Goal: Entertainment & Leisure: Consume media (video, audio)

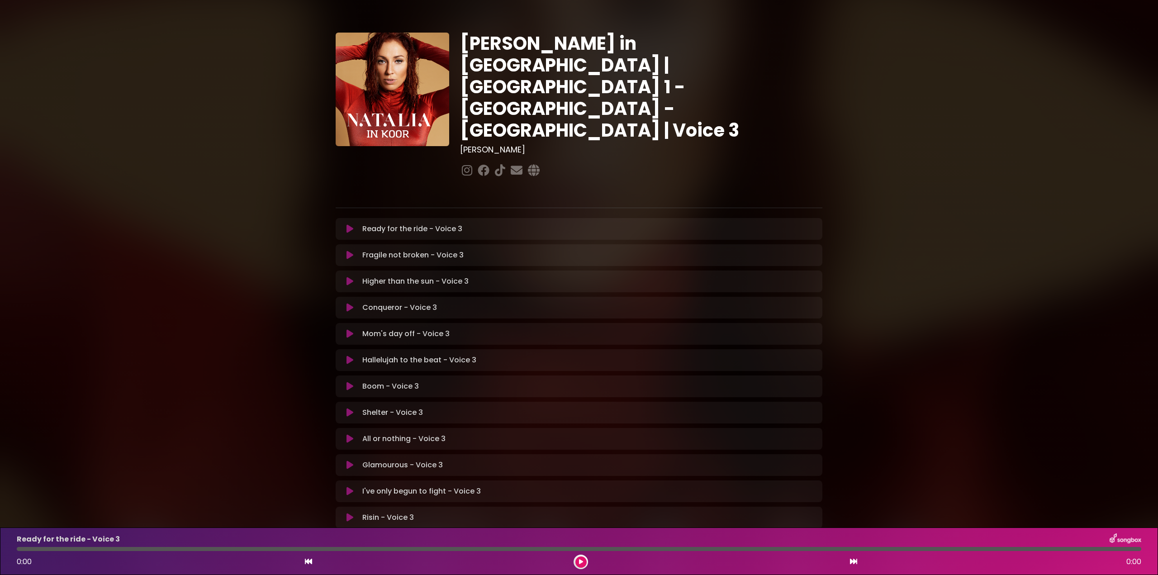
scroll to position [25, 0]
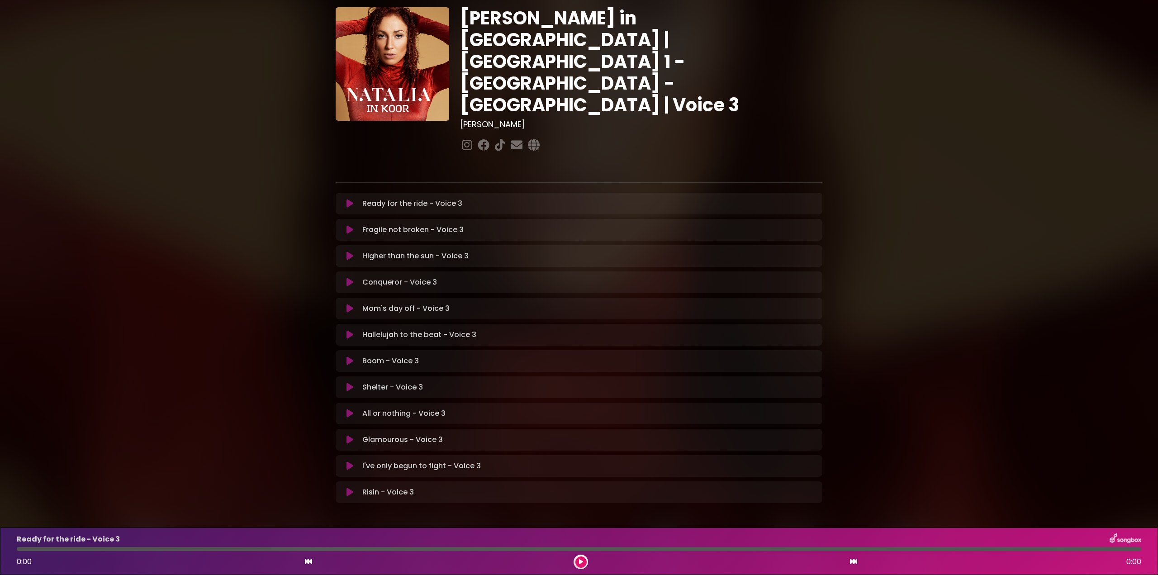
drag, startPoint x: 350, startPoint y: 223, endPoint x: 378, endPoint y: 229, distance: 29.2
click at [351, 251] on icon at bounding box center [349, 255] width 7 height 9
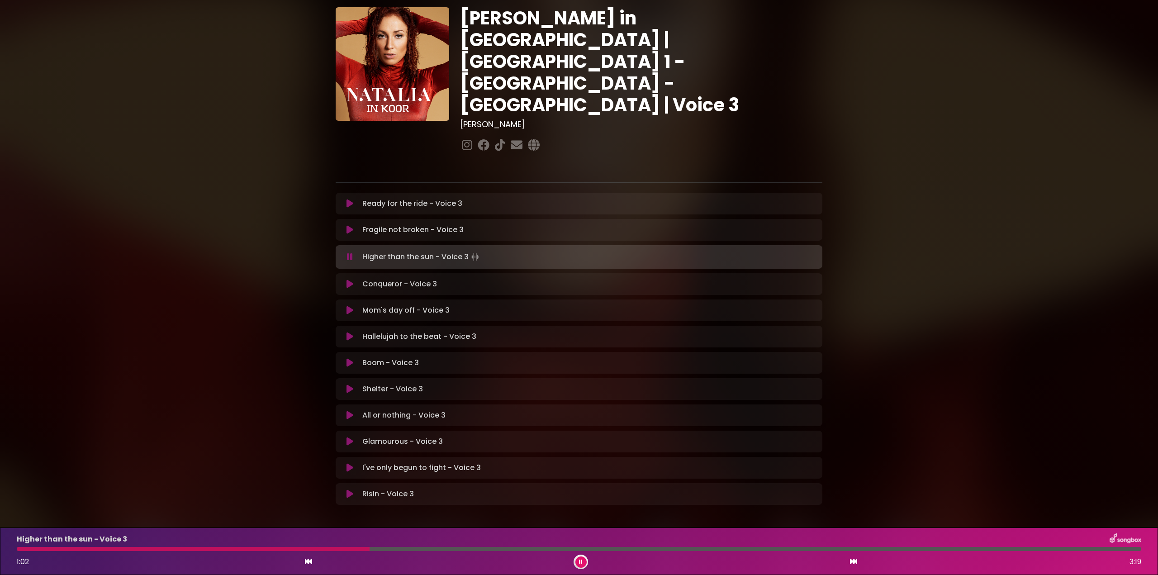
click at [39, 547] on div at bounding box center [193, 549] width 353 height 4
click at [113, 547] on div at bounding box center [111, 549] width 189 height 4
click at [154, 549] on div at bounding box center [128, 549] width 222 height 4
click at [124, 548] on div at bounding box center [579, 549] width 1124 height 4
click at [227, 548] on div at bounding box center [179, 549] width 325 height 4
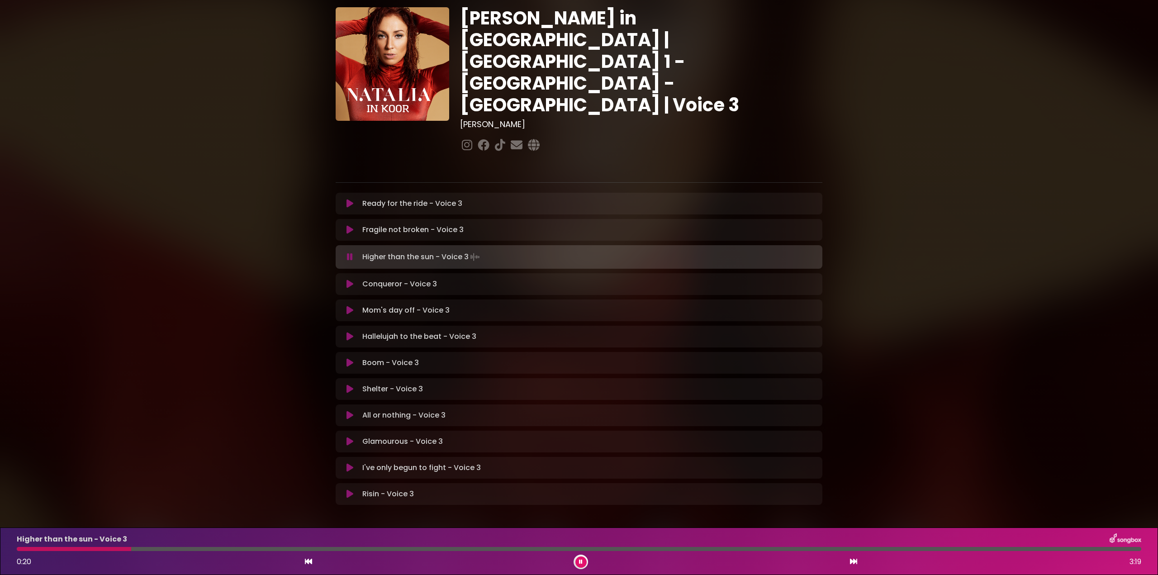
drag, startPoint x: 131, startPoint y: 550, endPoint x: 136, endPoint y: 551, distance: 5.2
click at [131, 550] on div at bounding box center [74, 549] width 114 height 4
click at [123, 549] on div at bounding box center [76, 549] width 119 height 4
click at [161, 548] on div at bounding box center [256, 549] width 479 height 4
click at [119, 552] on div "Higher than the sun - Voice 3 0:26 3:19" at bounding box center [578, 551] width 1135 height 36
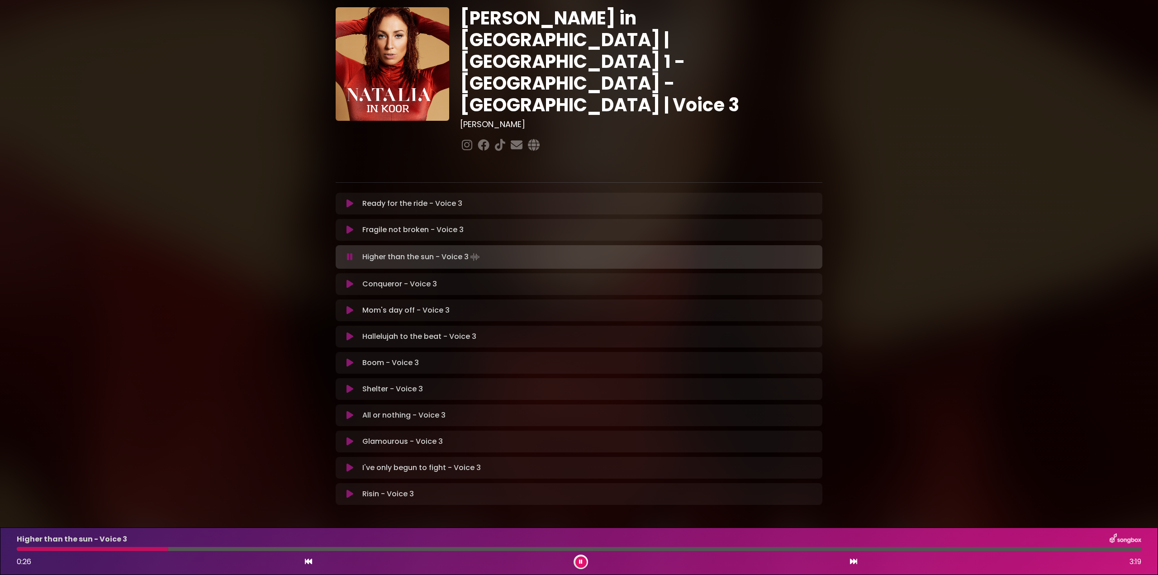
click at [113, 549] on div at bounding box center [93, 549] width 152 height 4
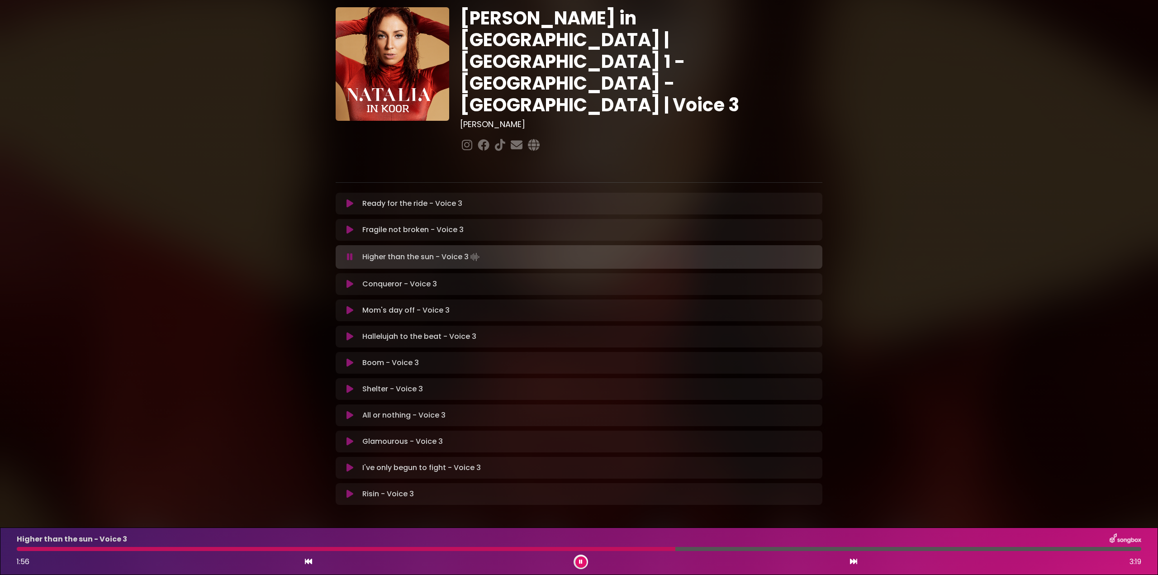
click at [82, 546] on div "Higher than the sun - Voice 3 1:56 3:19" at bounding box center [578, 551] width 1135 height 36
click at [86, 549] on div at bounding box center [348, 549] width 662 height 4
click at [113, 550] on div at bounding box center [255, 549] width 476 height 4
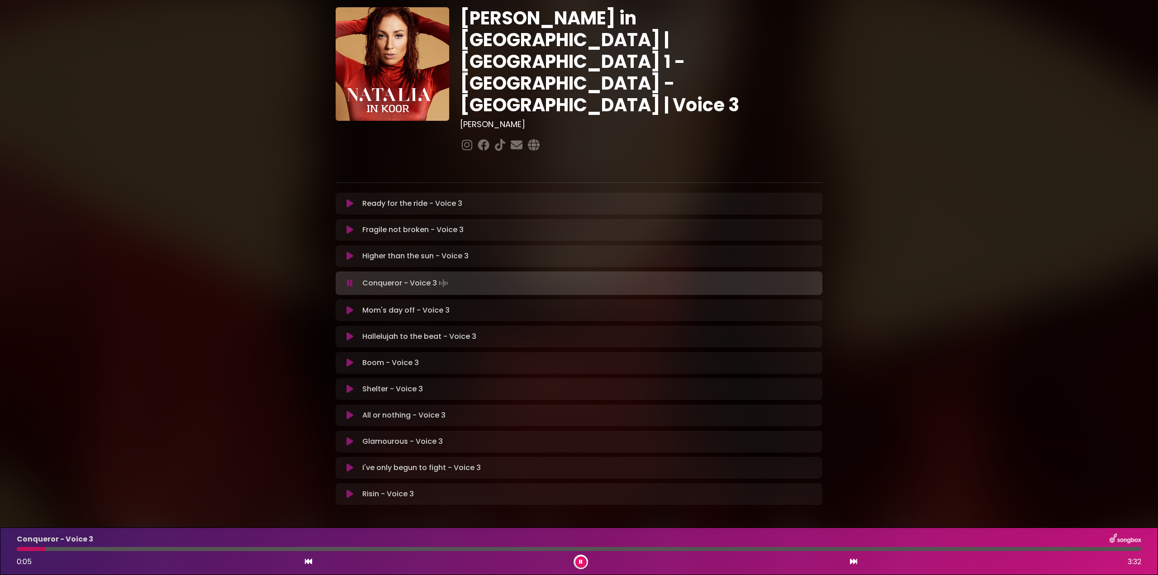
drag, startPoint x: 345, startPoint y: 223, endPoint x: 347, endPoint y: 234, distance: 10.8
click at [345, 251] on button at bounding box center [350, 255] width 18 height 9
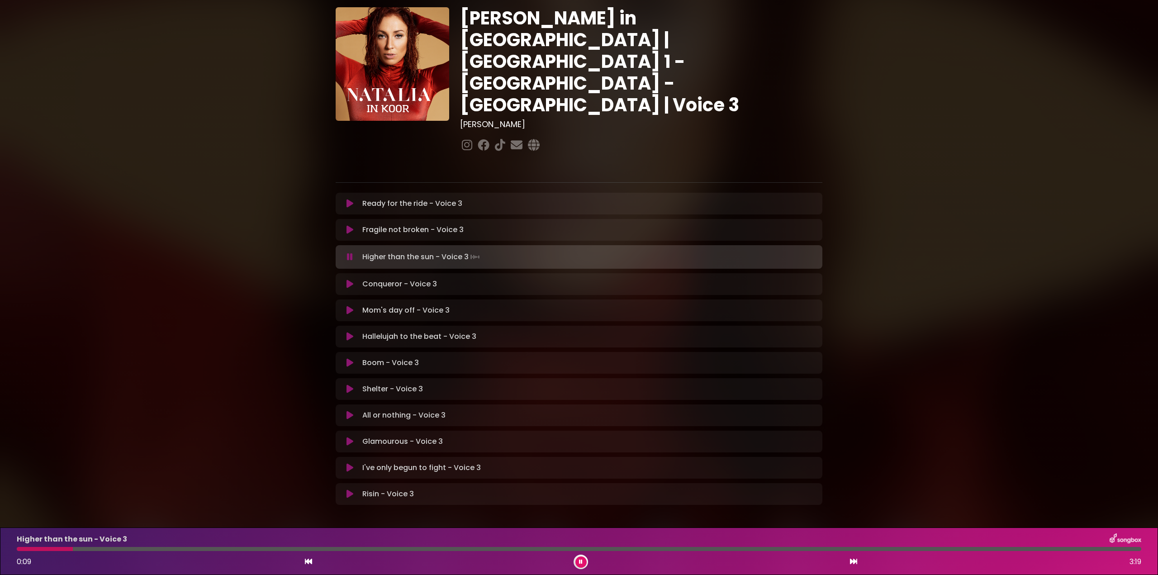
click at [98, 549] on div at bounding box center [579, 549] width 1124 height 4
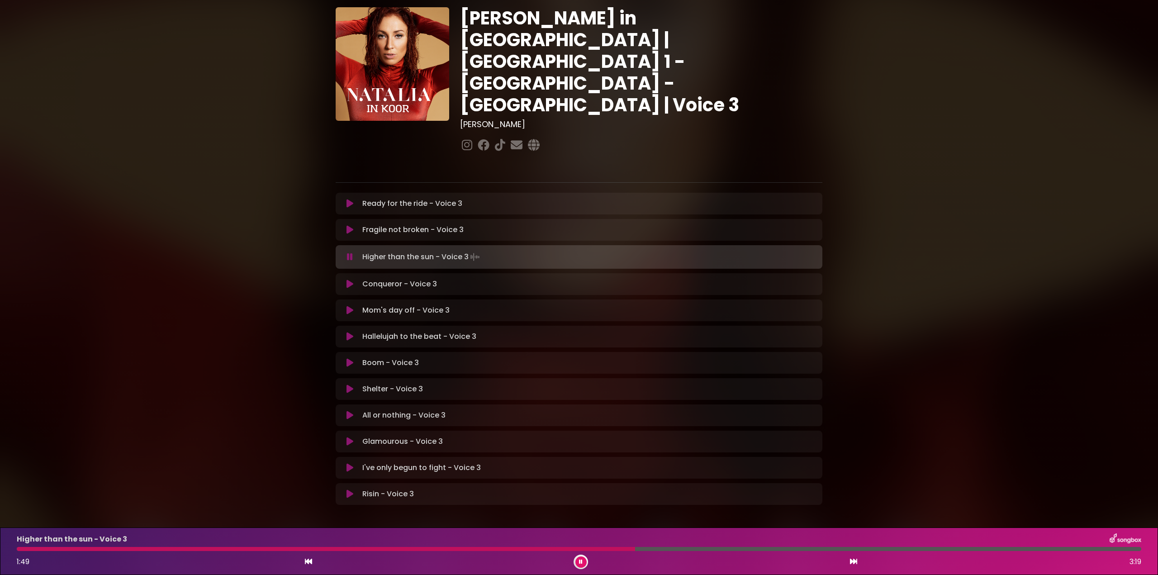
click at [582, 548] on div at bounding box center [326, 549] width 618 height 4
click at [553, 549] on div at bounding box center [285, 549] width 536 height 4
click at [531, 551] on div "Higher than the sun - Voice 3 1:37 3:19" at bounding box center [578, 551] width 1135 height 36
click at [538, 546] on div "Higher than the sun - Voice 3 1:37 3:19" at bounding box center [578, 551] width 1135 height 36
click at [535, 549] on div at bounding box center [294, 549] width 554 height 4
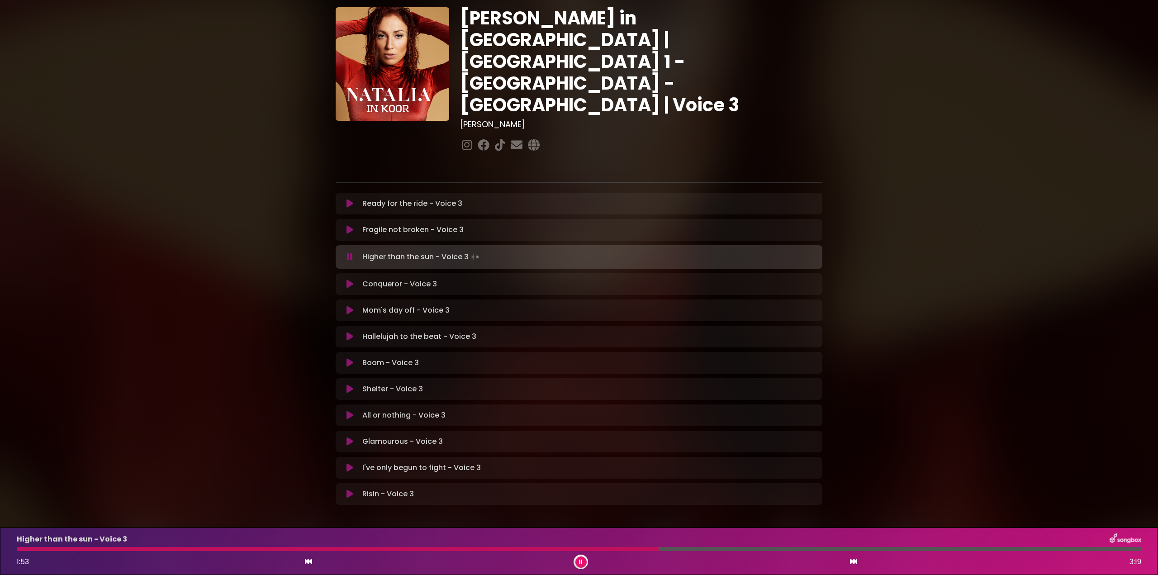
click at [586, 546] on div "Higher than the sun - Voice 3 1:53 3:19" at bounding box center [578, 551] width 1135 height 36
click at [587, 546] on div "Higher than the sun - Voice 3 1:54 3:19" at bounding box center [578, 551] width 1135 height 36
click at [591, 548] on div at bounding box center [304, 549] width 574 height 4
click at [577, 561] on button at bounding box center [580, 561] width 11 height 11
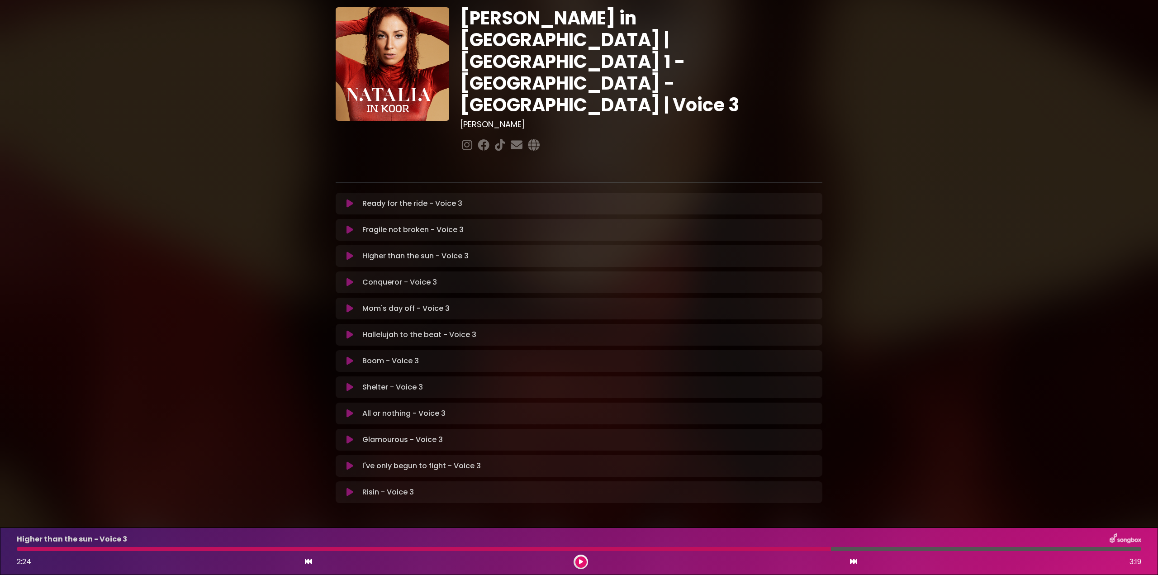
click at [98, 548] on div at bounding box center [424, 549] width 814 height 4
click at [103, 548] on div at bounding box center [424, 549] width 814 height 4
click at [579, 562] on icon at bounding box center [581, 561] width 4 height 5
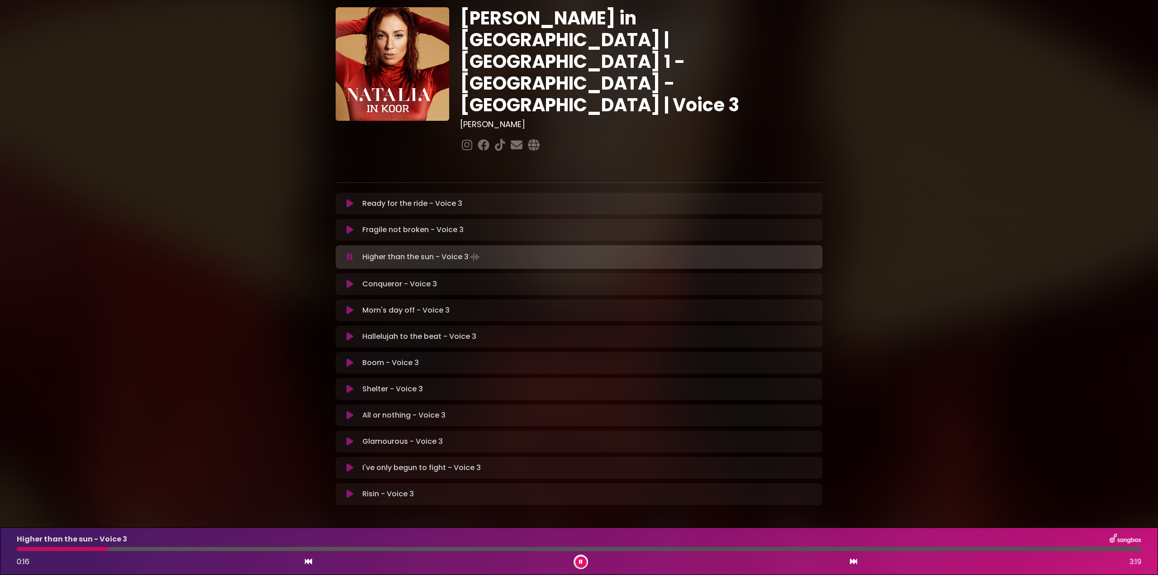
click at [83, 550] on div at bounding box center [63, 549] width 92 height 4
click at [136, 550] on div at bounding box center [116, 549] width 199 height 4
click at [123, 549] on div at bounding box center [110, 549] width 187 height 4
click at [114, 548] on div at bounding box center [268, 549] width 502 height 4
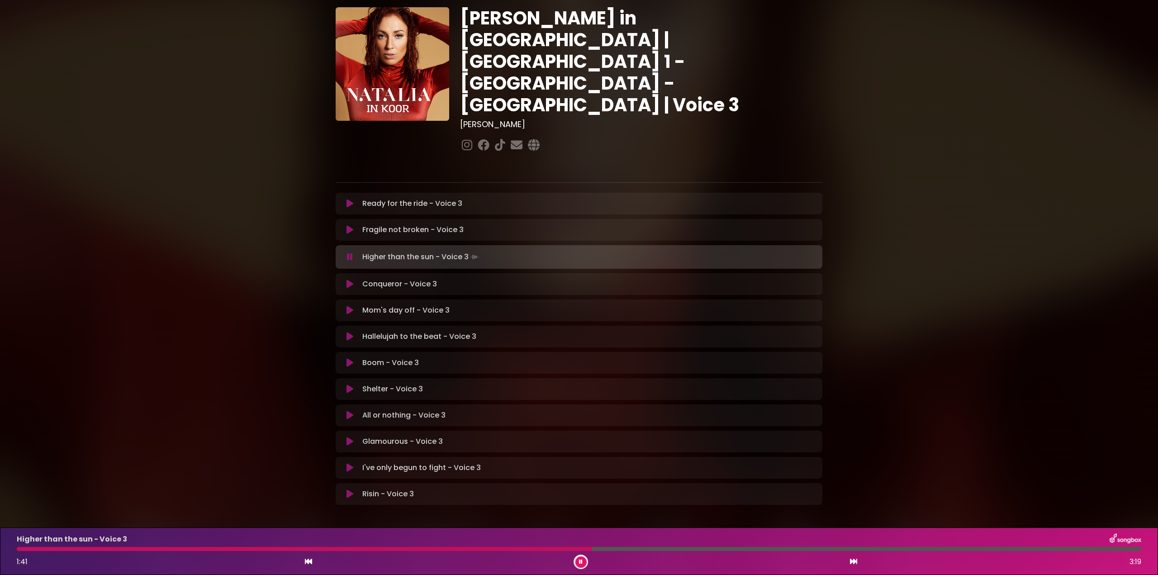
click at [538, 549] on div at bounding box center [304, 549] width 575 height 4
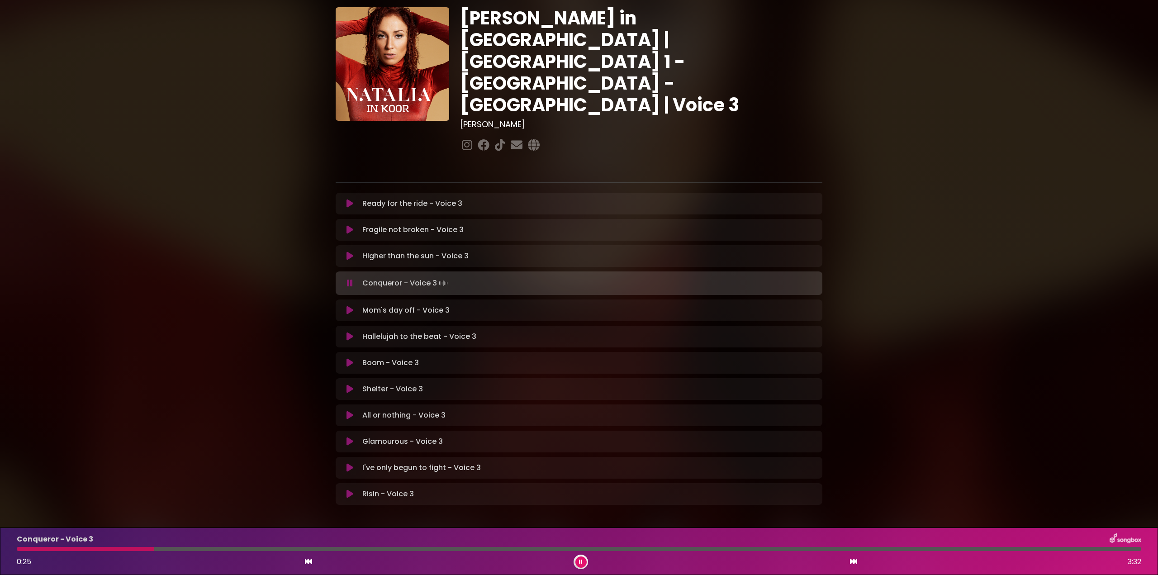
click at [348, 251] on icon at bounding box center [349, 255] width 7 height 9
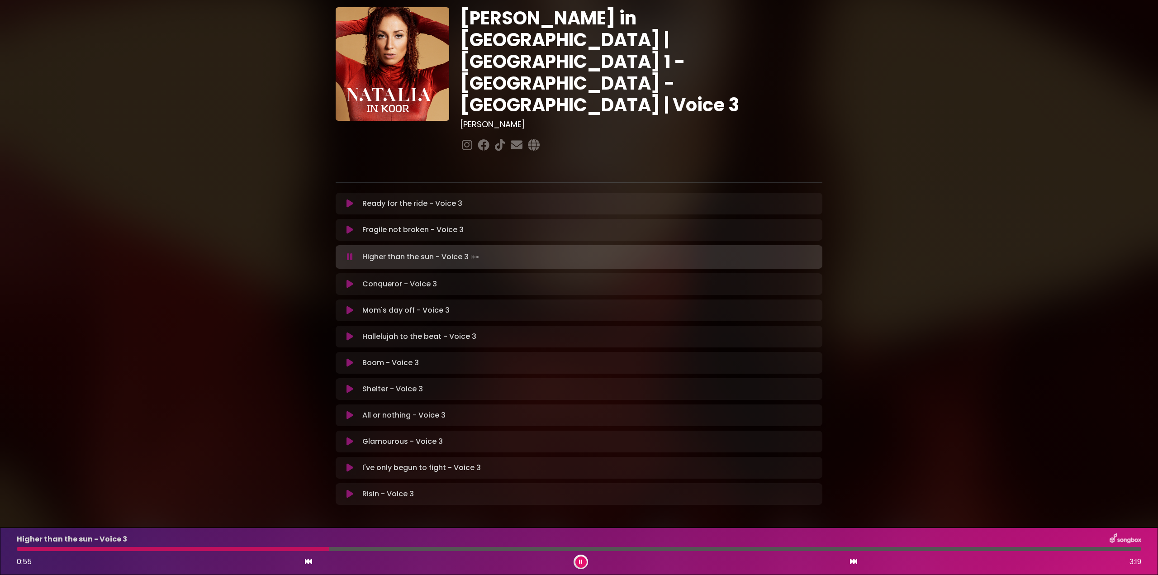
click at [299, 549] on div at bounding box center [173, 549] width 313 height 4
click at [283, 548] on div at bounding box center [169, 549] width 305 height 4
click at [176, 549] on div at bounding box center [579, 549] width 1124 height 4
click at [114, 547] on div at bounding box center [123, 549] width 212 height 4
click at [171, 550] on div at bounding box center [147, 549] width 260 height 4
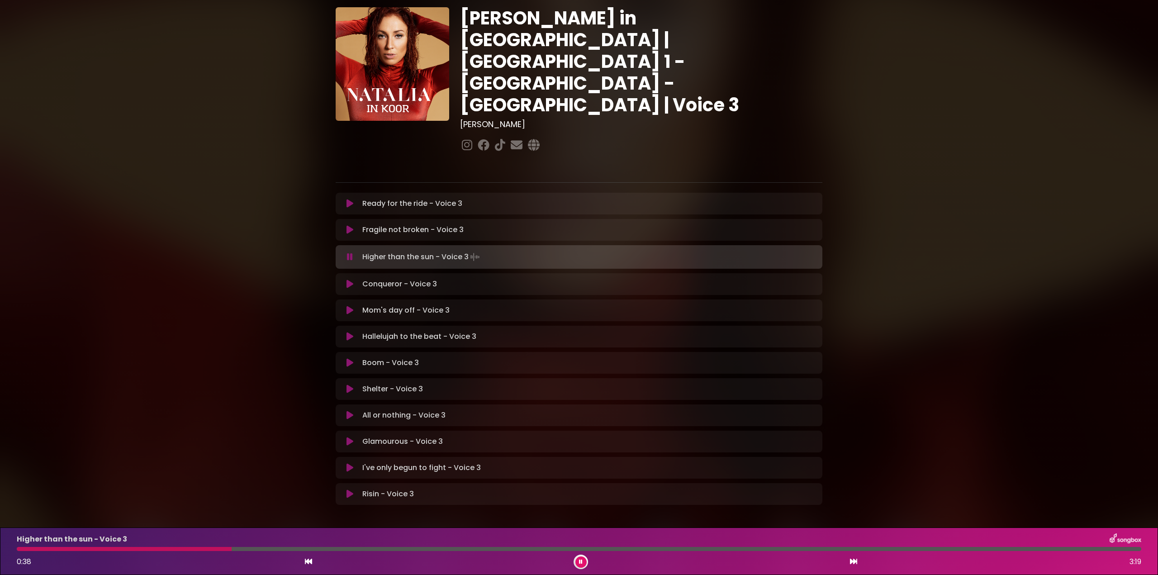
click at [130, 548] on div at bounding box center [579, 549] width 1124 height 4
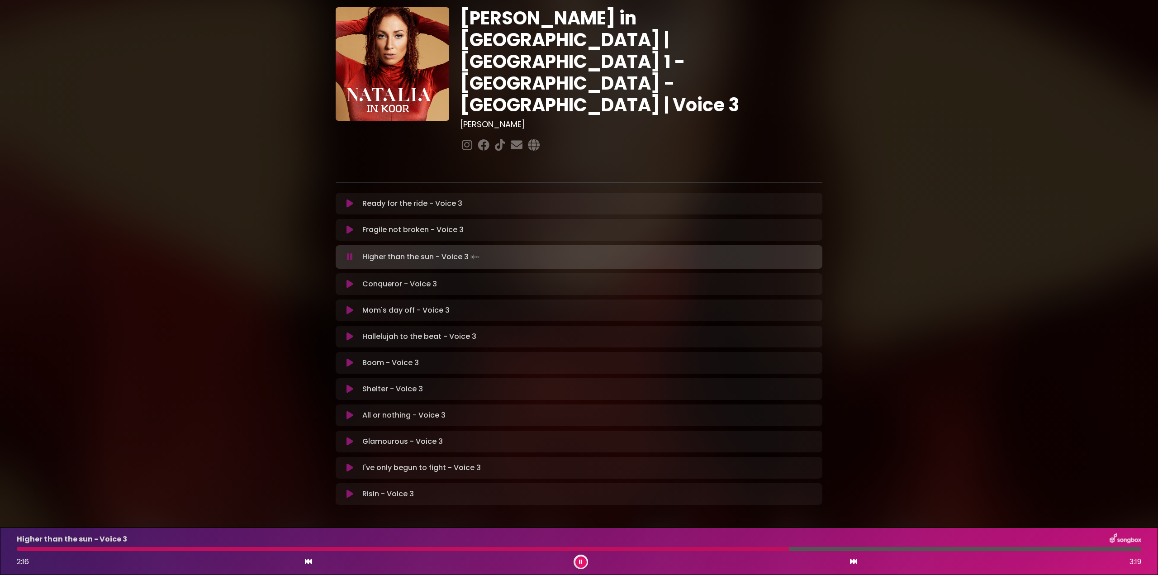
click at [733, 548] on div at bounding box center [403, 549] width 772 height 4
click at [738, 547] on div "Higher than the sun - Voice 3 2:14 3:19" at bounding box center [578, 551] width 1135 height 36
click at [739, 549] on div at bounding box center [378, 549] width 722 height 4
drag, startPoint x: 781, startPoint y: 549, endPoint x: 791, endPoint y: 549, distance: 10.0
click at [782, 549] on div at bounding box center [457, 549] width 880 height 4
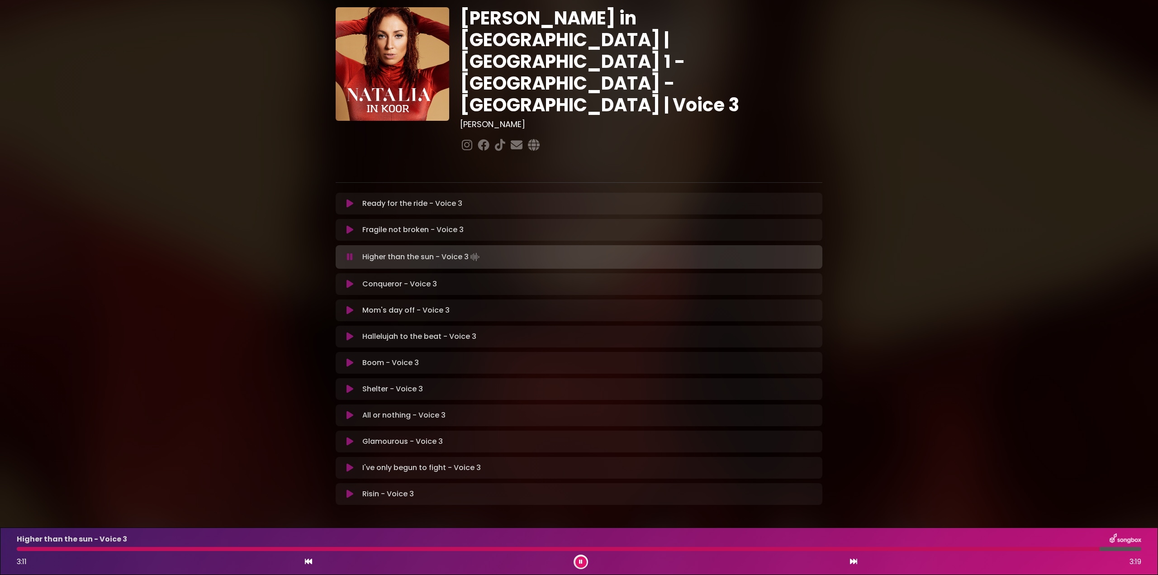
click at [578, 559] on button at bounding box center [580, 561] width 11 height 11
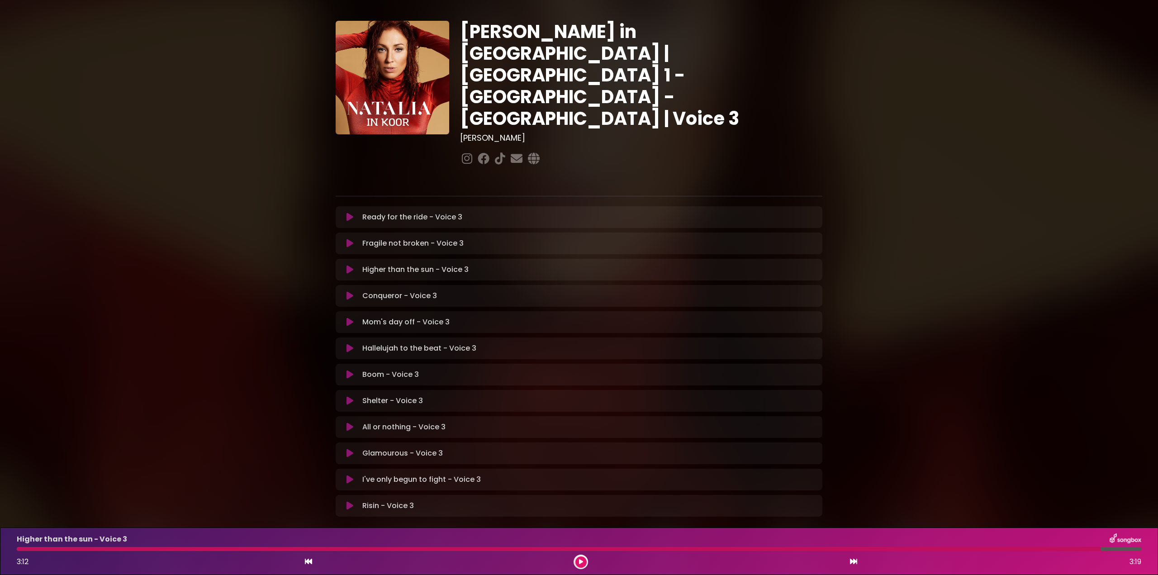
scroll to position [0, 0]
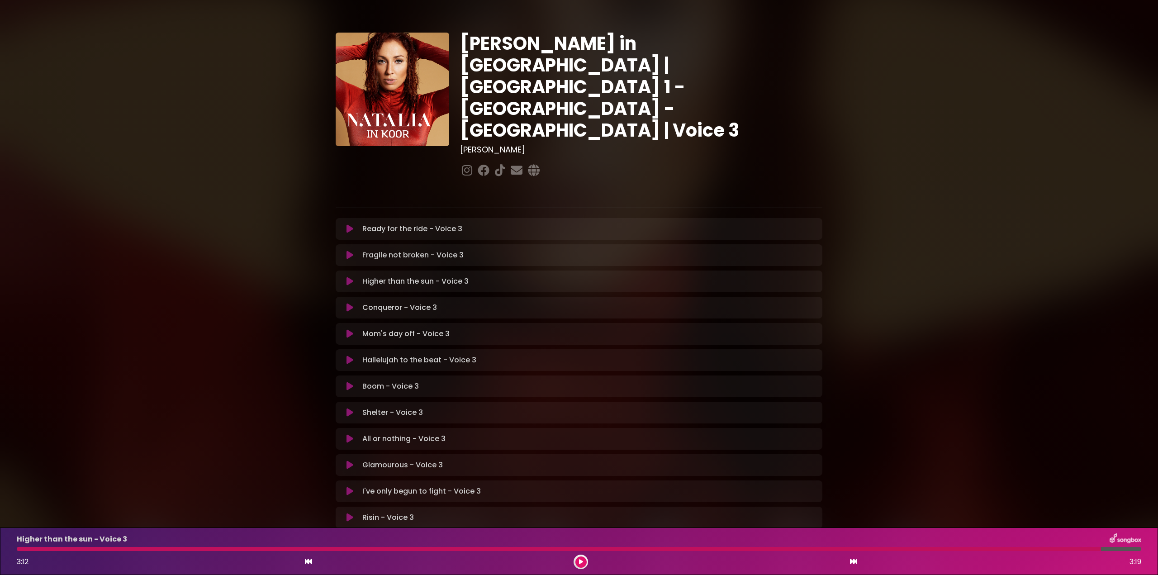
click at [345, 251] on button at bounding box center [350, 255] width 18 height 9
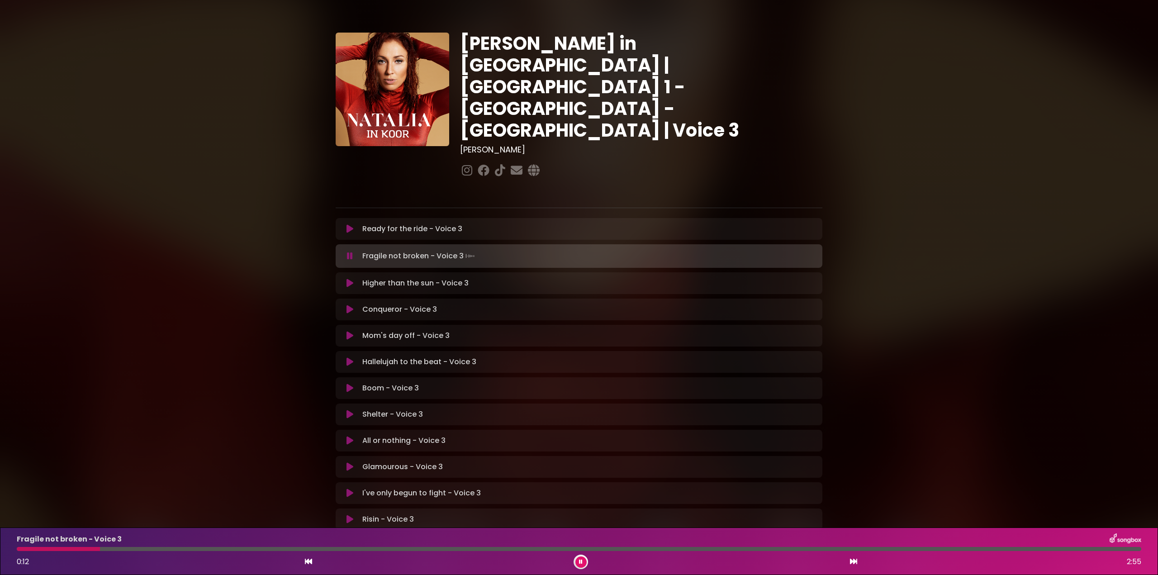
click at [100, 551] on div "Fragile not broken - Voice 3 0:12 2:55" at bounding box center [578, 551] width 1135 height 36
click at [75, 550] on div at bounding box center [64, 549] width 94 height 4
click at [50, 549] on div at bounding box center [51, 549] width 69 height 4
click at [19, 549] on div at bounding box center [42, 549] width 50 height 4
click at [38, 553] on div "Fragile not broken - Voice 3 0:15 2:55" at bounding box center [578, 551] width 1135 height 36
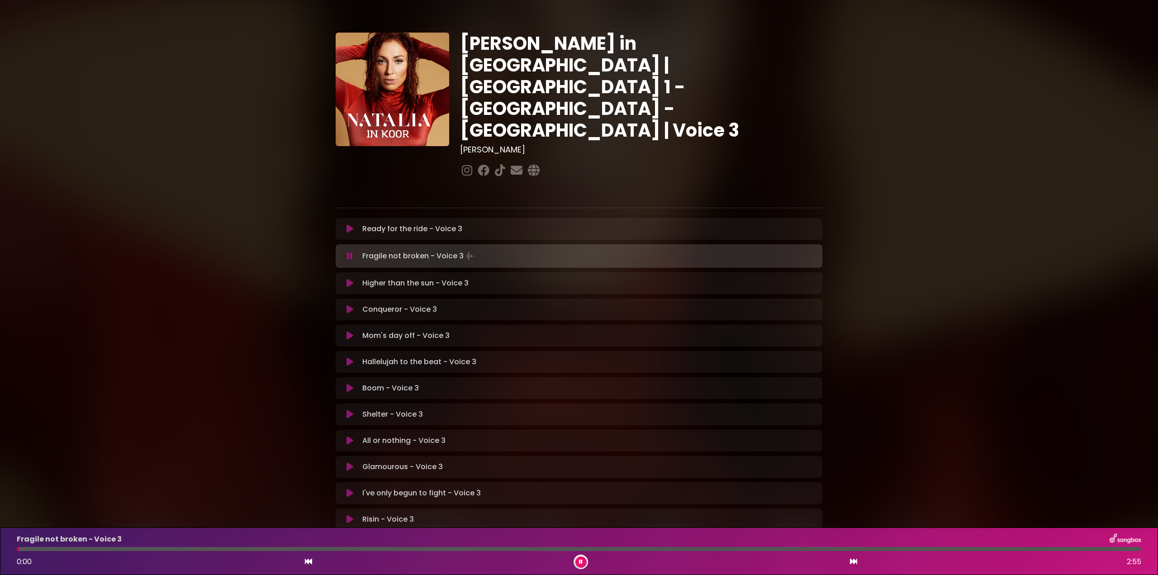
click at [19, 550] on div at bounding box center [18, 549] width 2 height 4
click at [20, 547] on div at bounding box center [40, 549] width 47 height 4
click at [17, 549] on div at bounding box center [68, 549] width 102 height 4
click at [19, 549] on div at bounding box center [39, 549] width 45 height 4
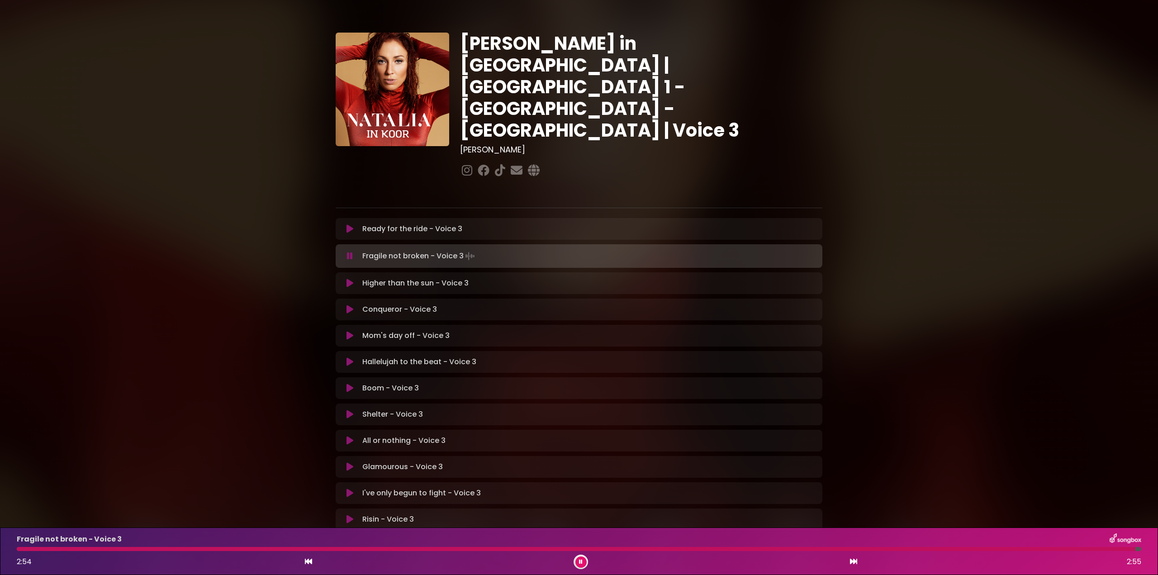
click at [18, 548] on div at bounding box center [576, 549] width 1118 height 4
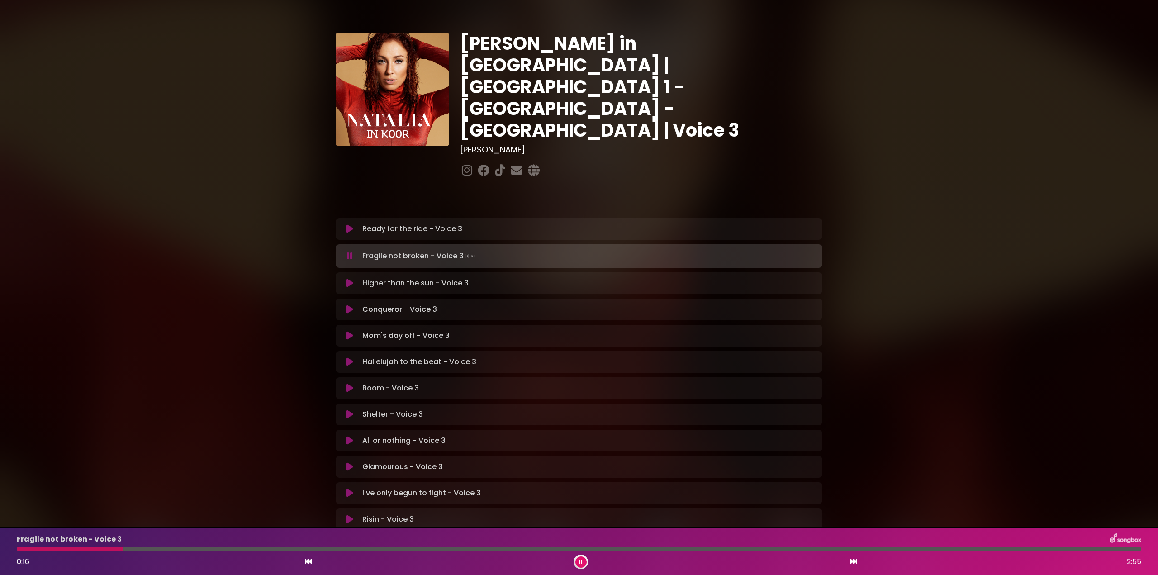
click at [182, 547] on div "Fragile not broken - Voice 3 0:16 2:55" at bounding box center [578, 551] width 1135 height 36
click at [186, 550] on div at bounding box center [579, 549] width 1124 height 4
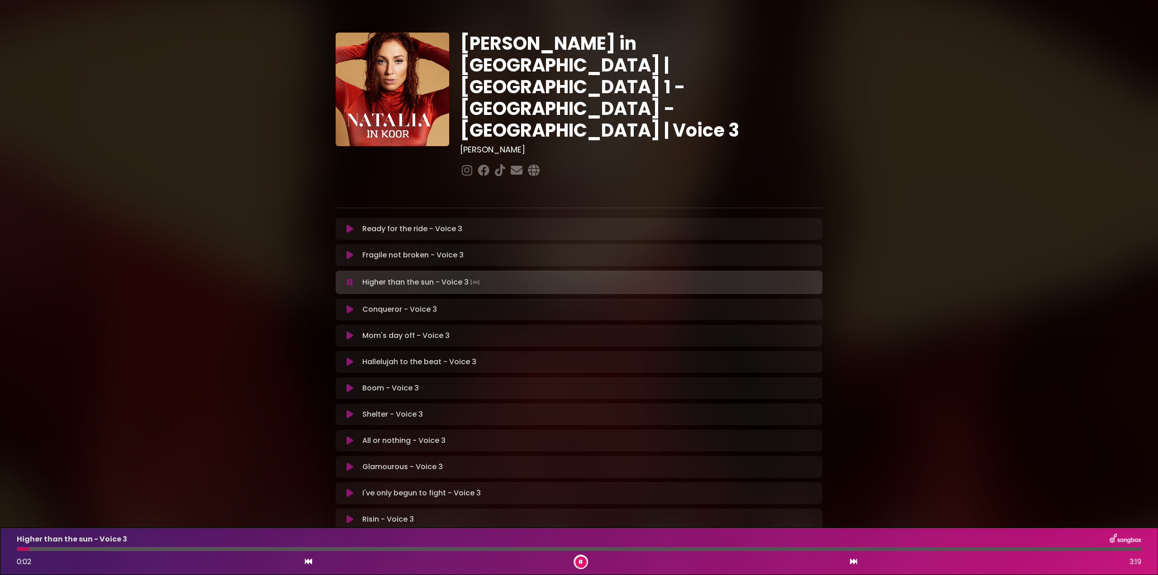
drag, startPoint x: 350, startPoint y: 224, endPoint x: 357, endPoint y: 225, distance: 7.3
click at [351, 251] on icon at bounding box center [349, 255] width 7 height 9
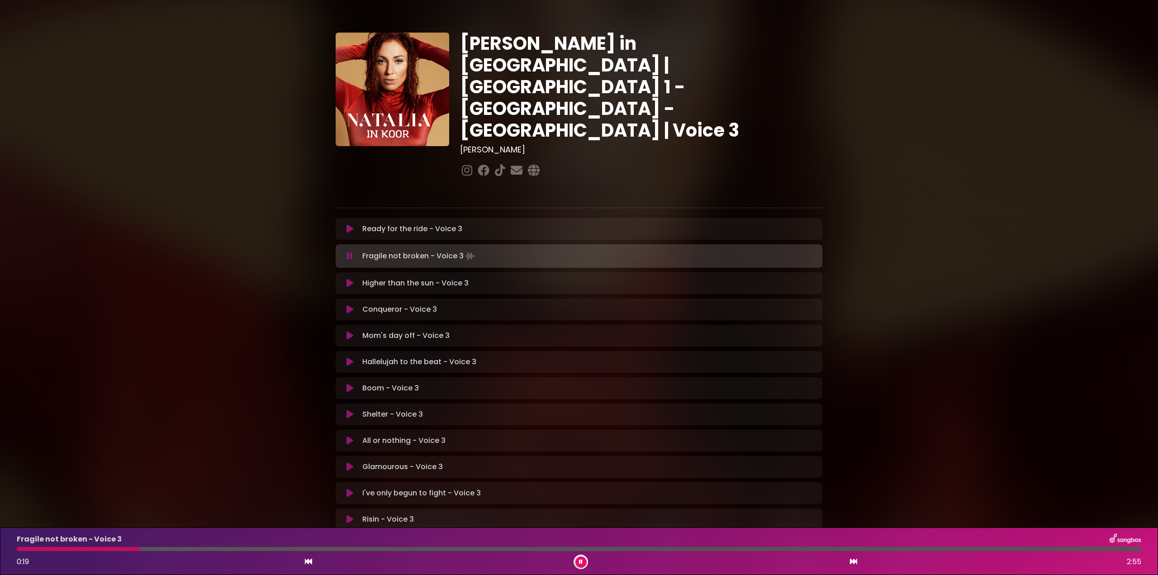
click at [191, 547] on div at bounding box center [579, 549] width 1124 height 4
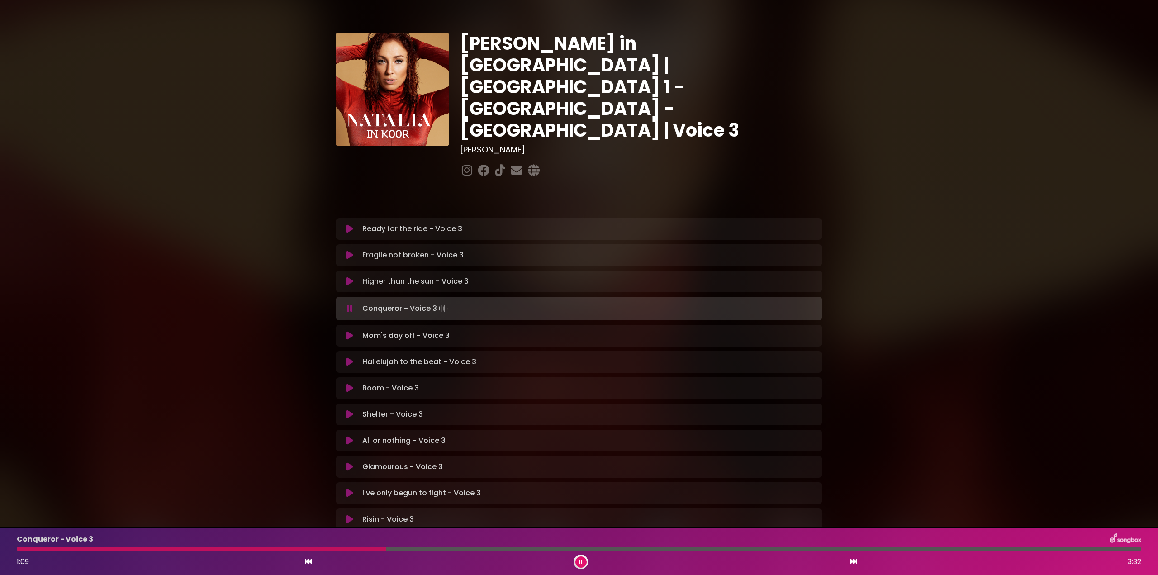
click at [349, 251] on icon at bounding box center [349, 255] width 7 height 9
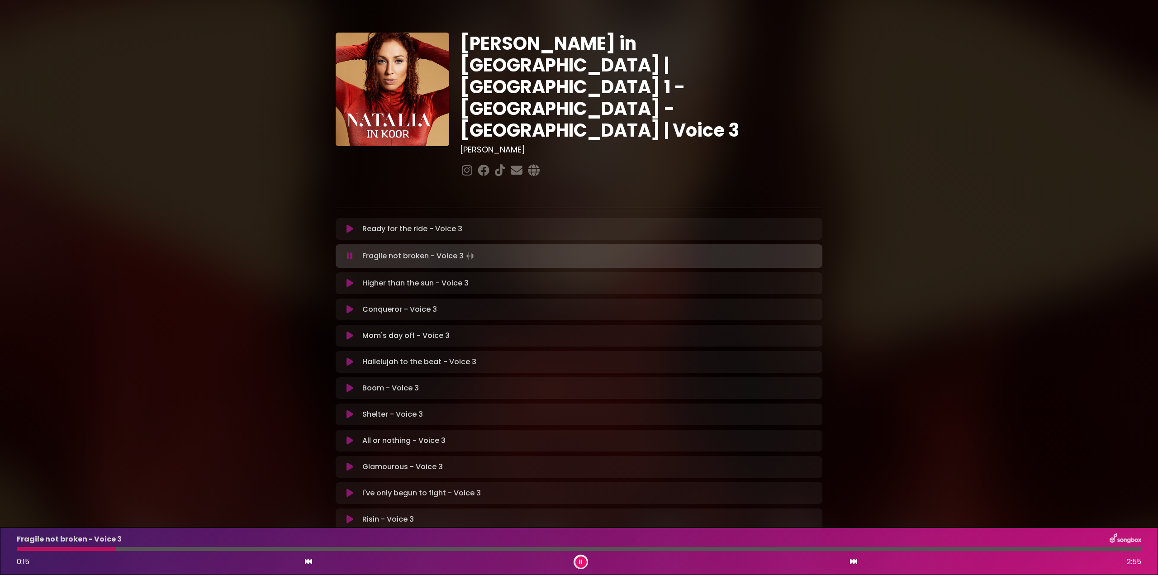
drag, startPoint x: 163, startPoint y: 549, endPoint x: 172, endPoint y: 552, distance: 9.4
click at [163, 550] on div at bounding box center [579, 549] width 1124 height 4
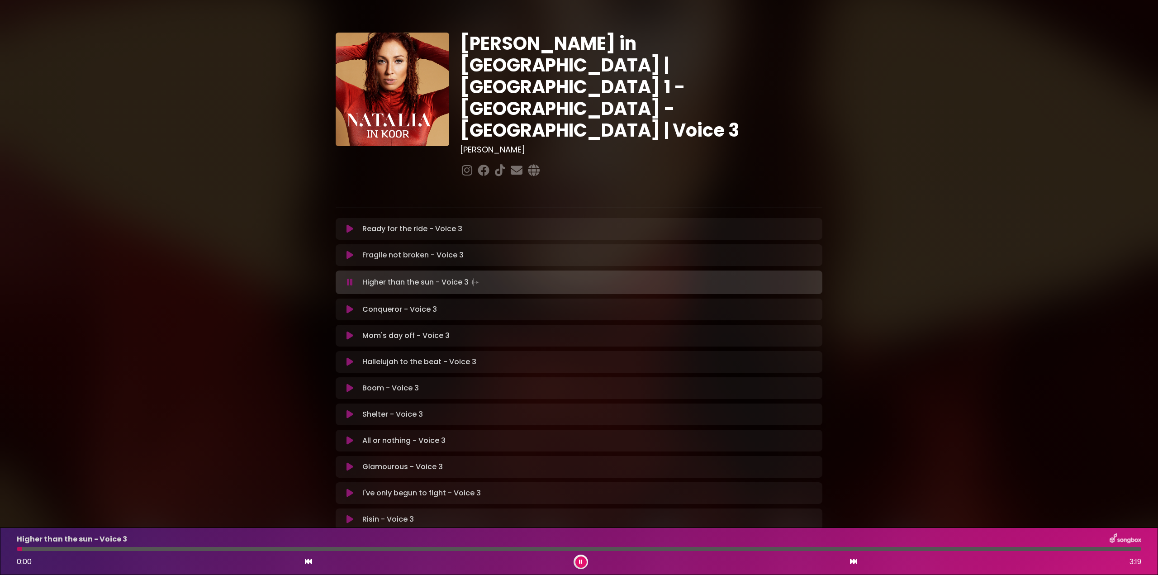
click at [352, 251] on icon at bounding box center [349, 255] width 7 height 9
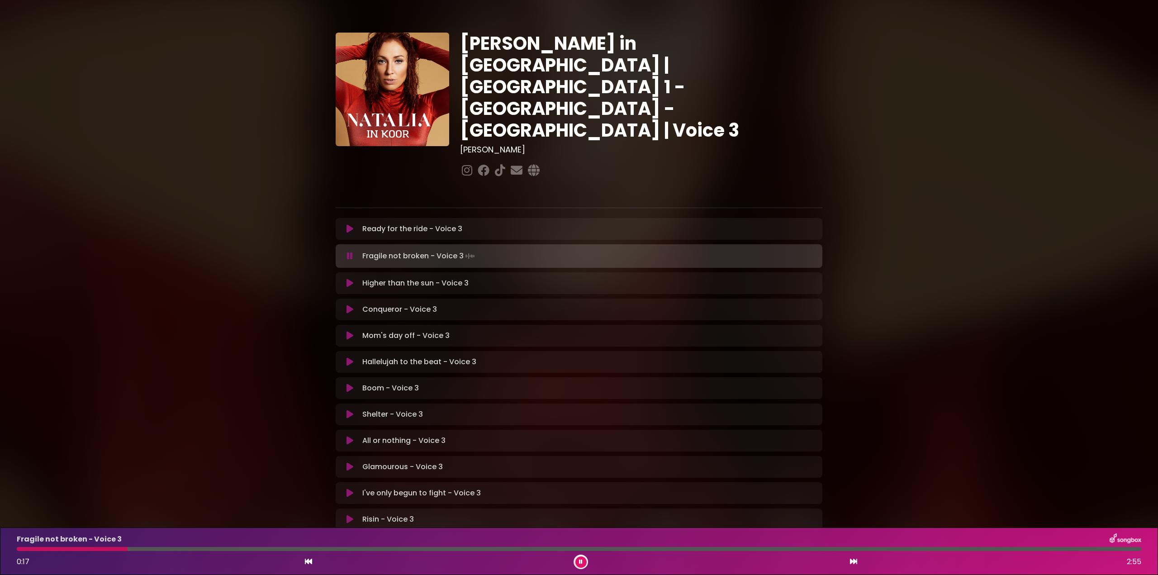
click at [174, 552] on div "Fragile not broken - Voice 3 0:17 2:55" at bounding box center [578, 551] width 1135 height 36
click at [177, 550] on div at bounding box center [579, 549] width 1124 height 4
drag, startPoint x: 476, startPoint y: 549, endPoint x: 483, endPoint y: 550, distance: 6.9
click at [478, 549] on div at bounding box center [276, 549] width 519 height 4
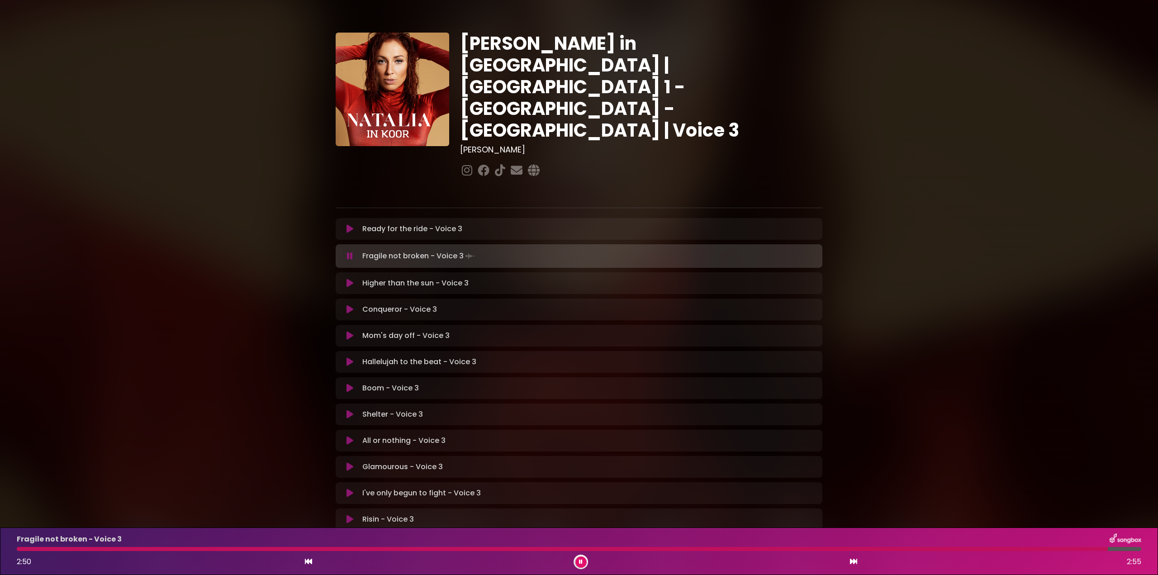
click at [19, 550] on div at bounding box center [562, 549] width 1091 height 4
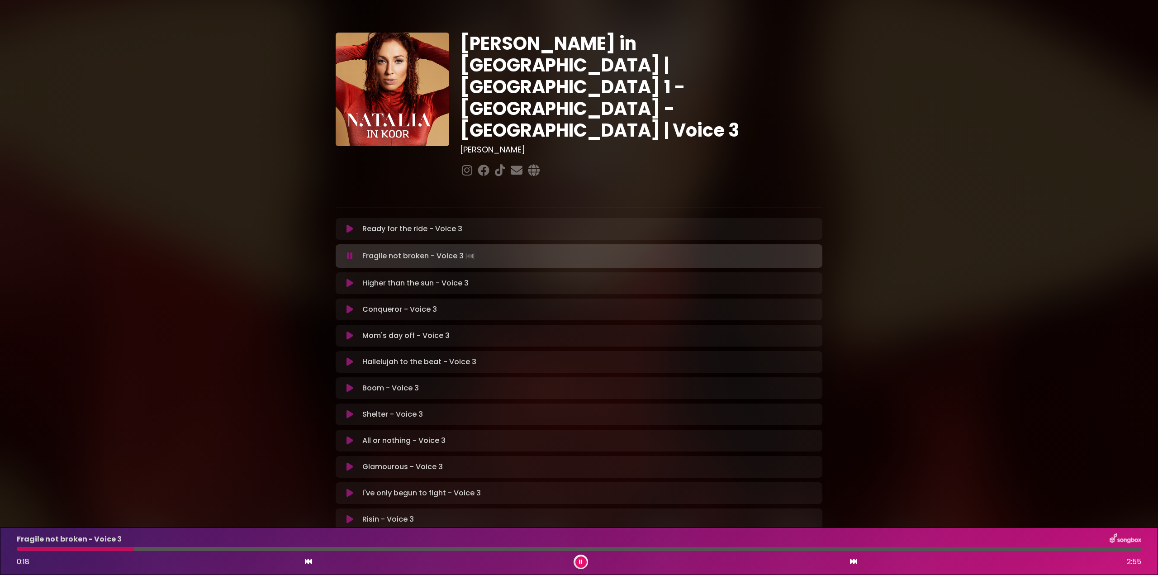
click at [180, 546] on div "Fragile not broken - Voice 3 0:18 2:55" at bounding box center [578, 551] width 1135 height 36
click at [184, 549] on div at bounding box center [579, 549] width 1124 height 4
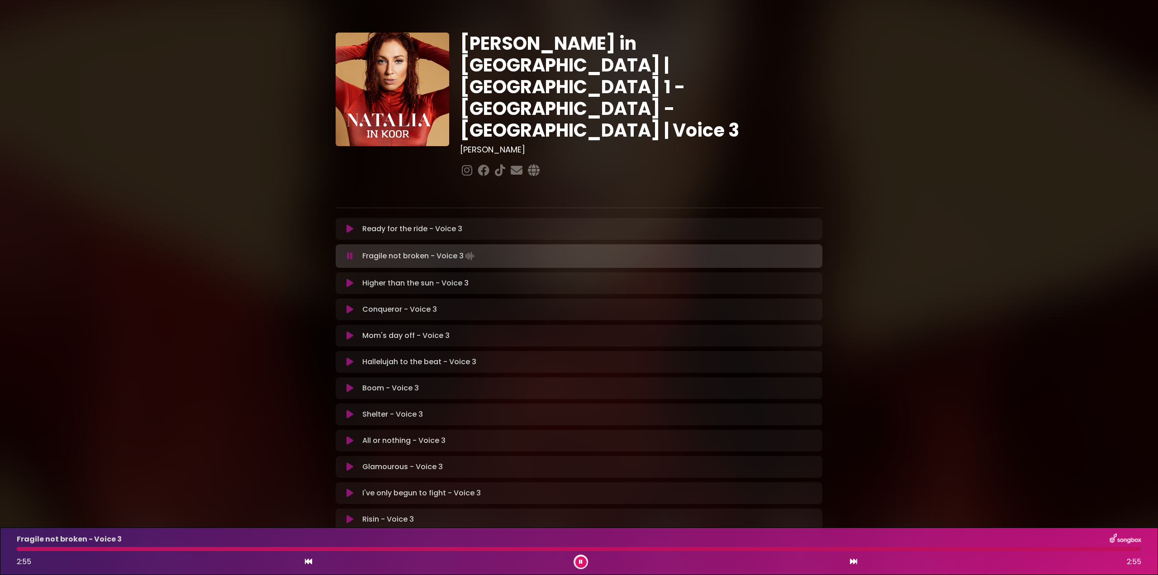
click at [19, 549] on div at bounding box center [579, 549] width 1124 height 4
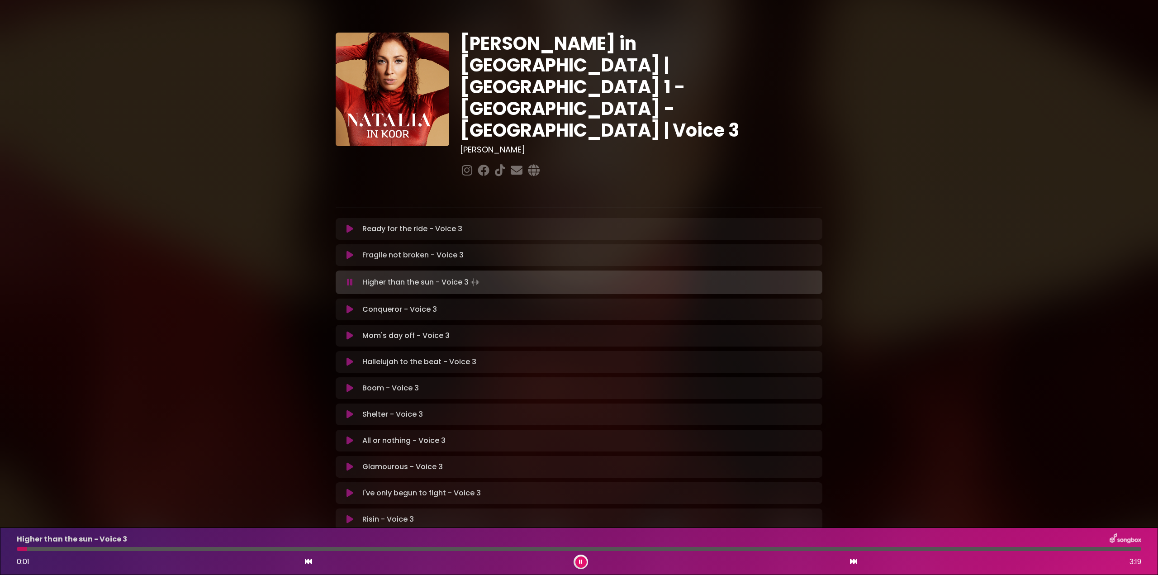
drag, startPoint x: 351, startPoint y: 220, endPoint x: 356, endPoint y: 220, distance: 5.0
click at [354, 251] on button at bounding box center [350, 255] width 18 height 9
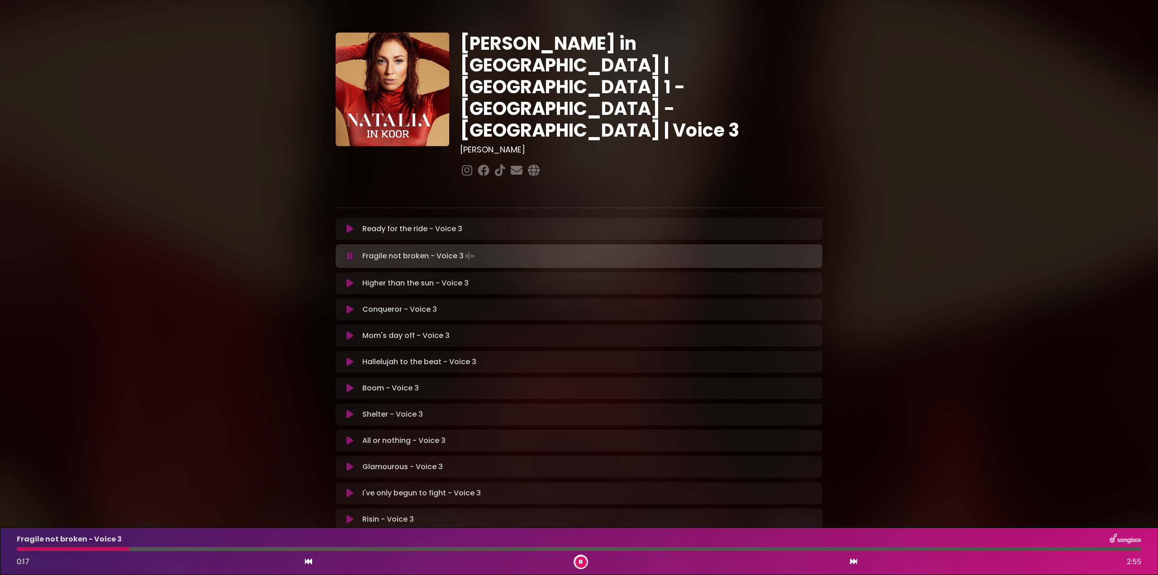
click at [193, 550] on div at bounding box center [579, 549] width 1124 height 4
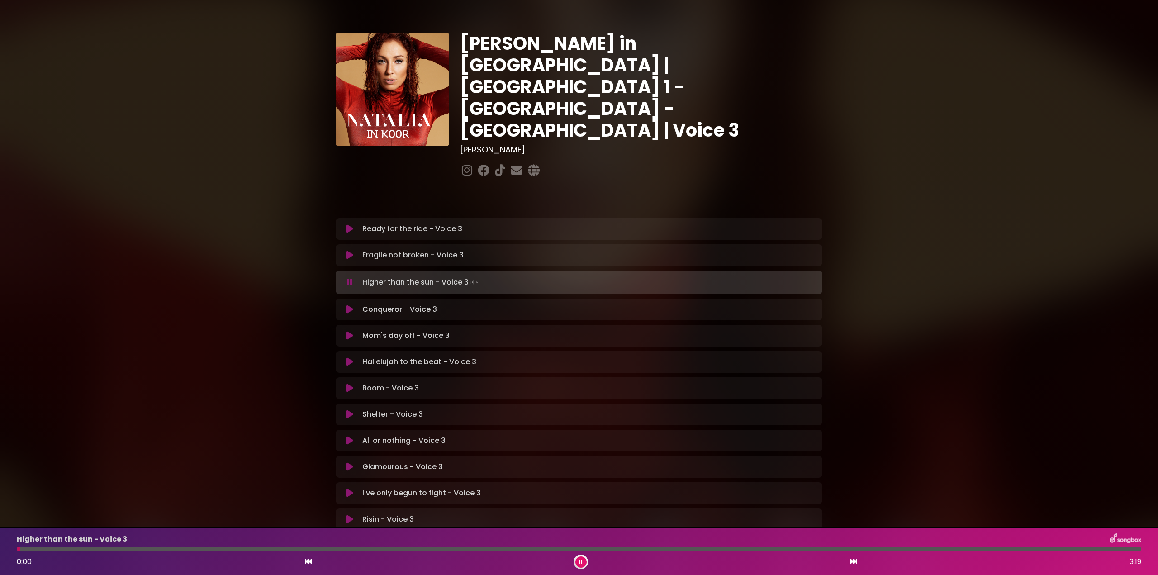
drag, startPoint x: 583, startPoint y: 561, endPoint x: 592, endPoint y: 565, distance: 9.9
click at [583, 562] on button at bounding box center [580, 561] width 11 height 11
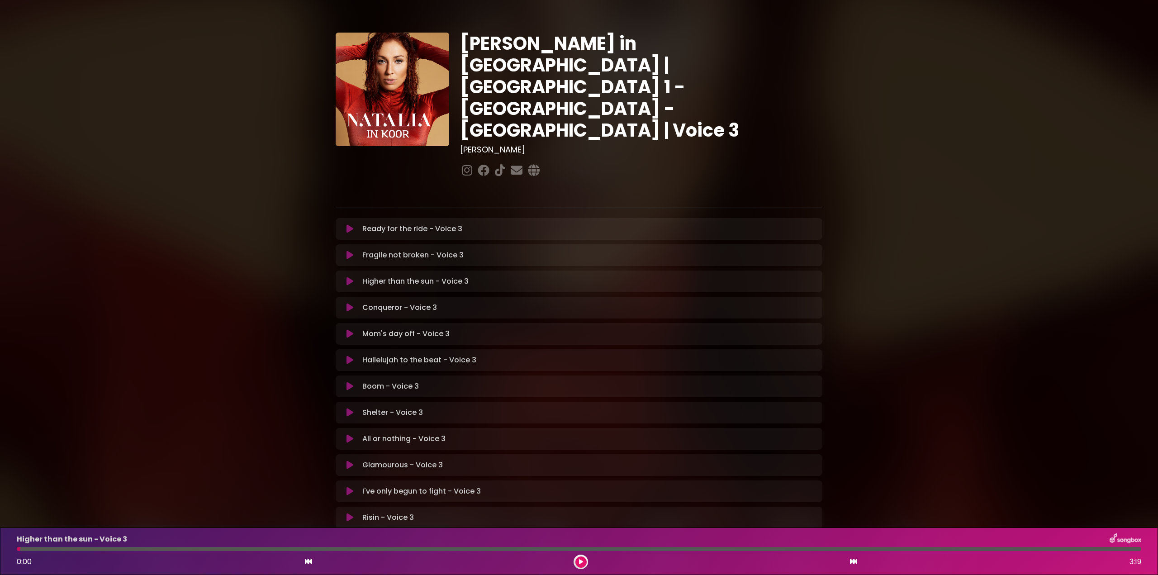
click at [575, 556] on button at bounding box center [580, 561] width 11 height 11
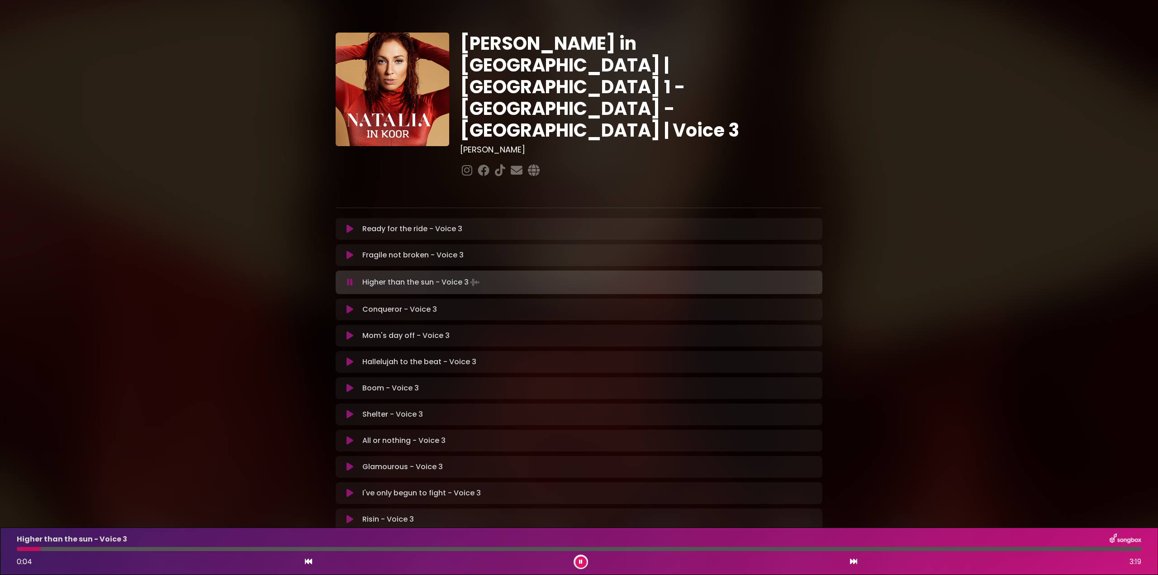
click at [584, 557] on div at bounding box center [580, 561] width 14 height 14
click at [581, 562] on icon at bounding box center [581, 561] width 4 height 5
